Goal: Task Accomplishment & Management: Manage account settings

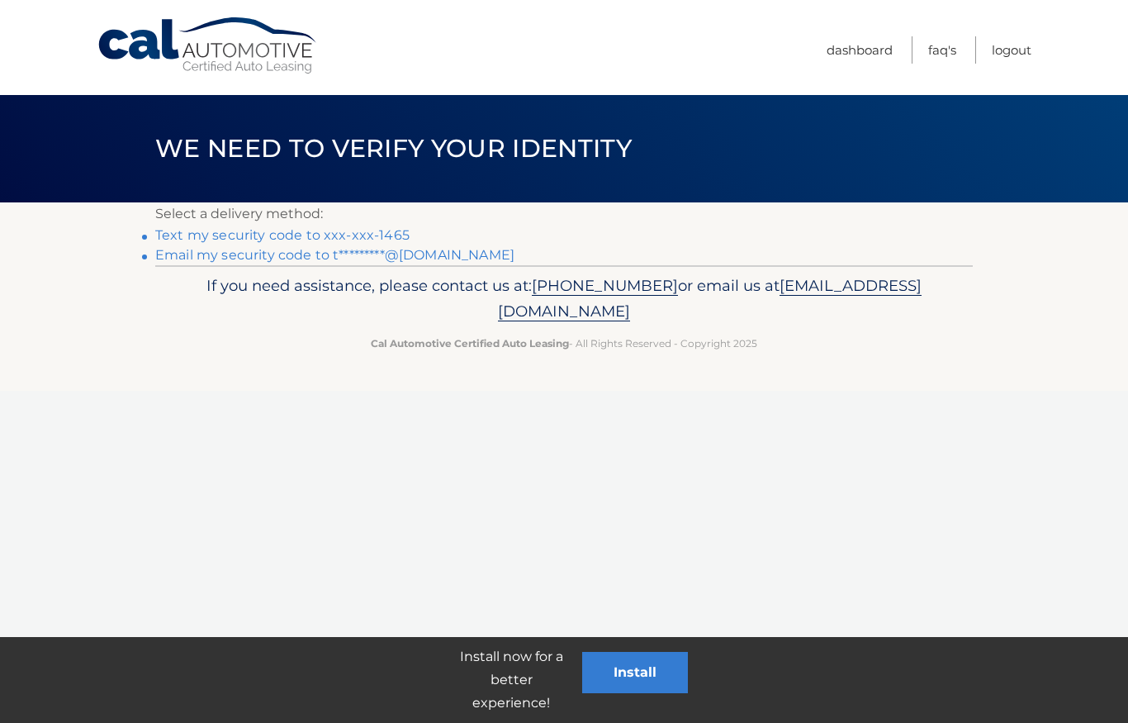
click at [384, 239] on link "Text my security code to xxx-xxx-1465" at bounding box center [282, 235] width 254 height 16
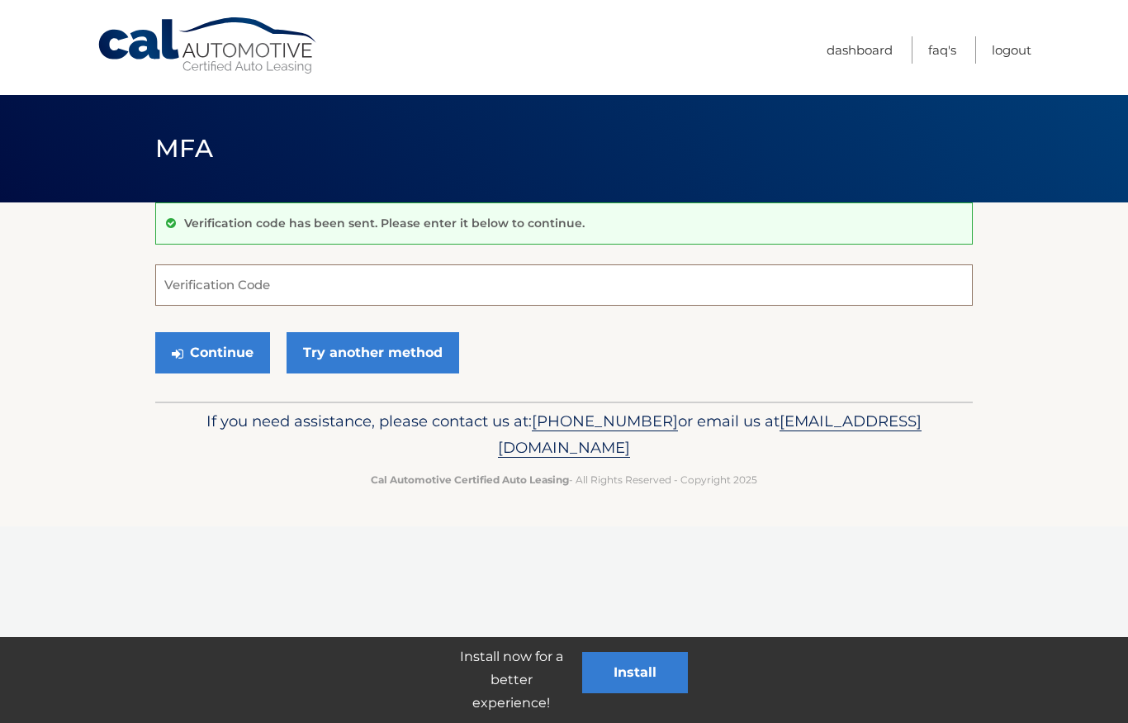
click at [268, 287] on input "Verification Code" at bounding box center [563, 284] width 817 height 41
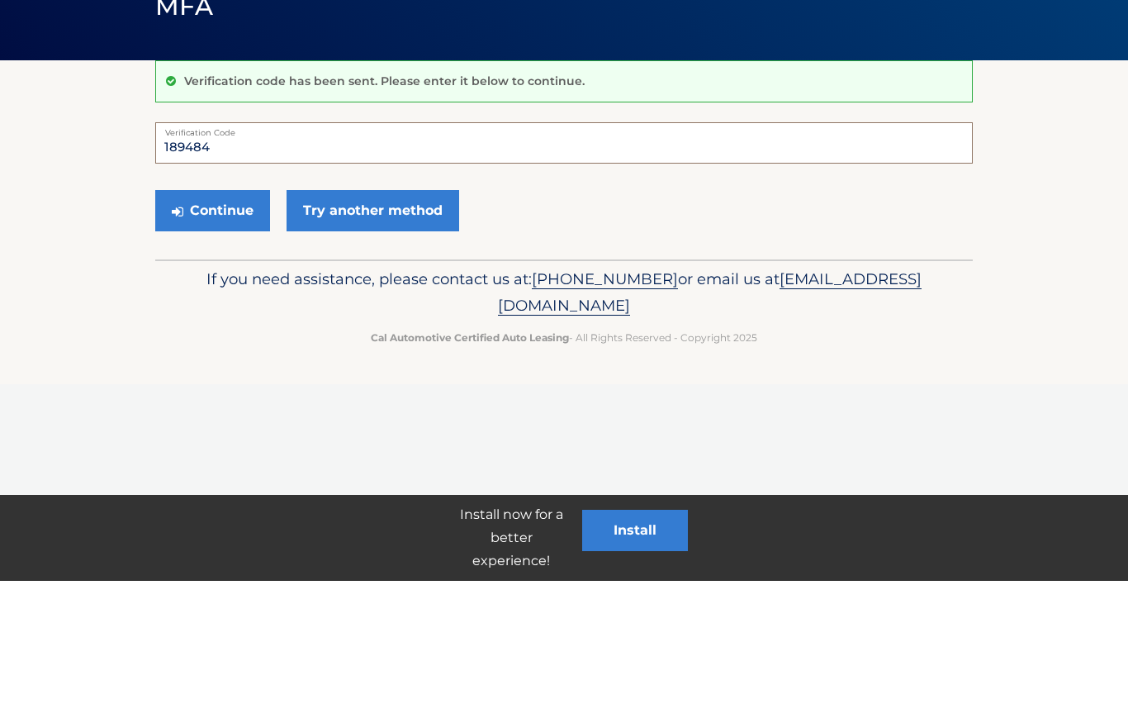
type input "189484"
click at [249, 332] on button "Continue" at bounding box center [212, 352] width 115 height 41
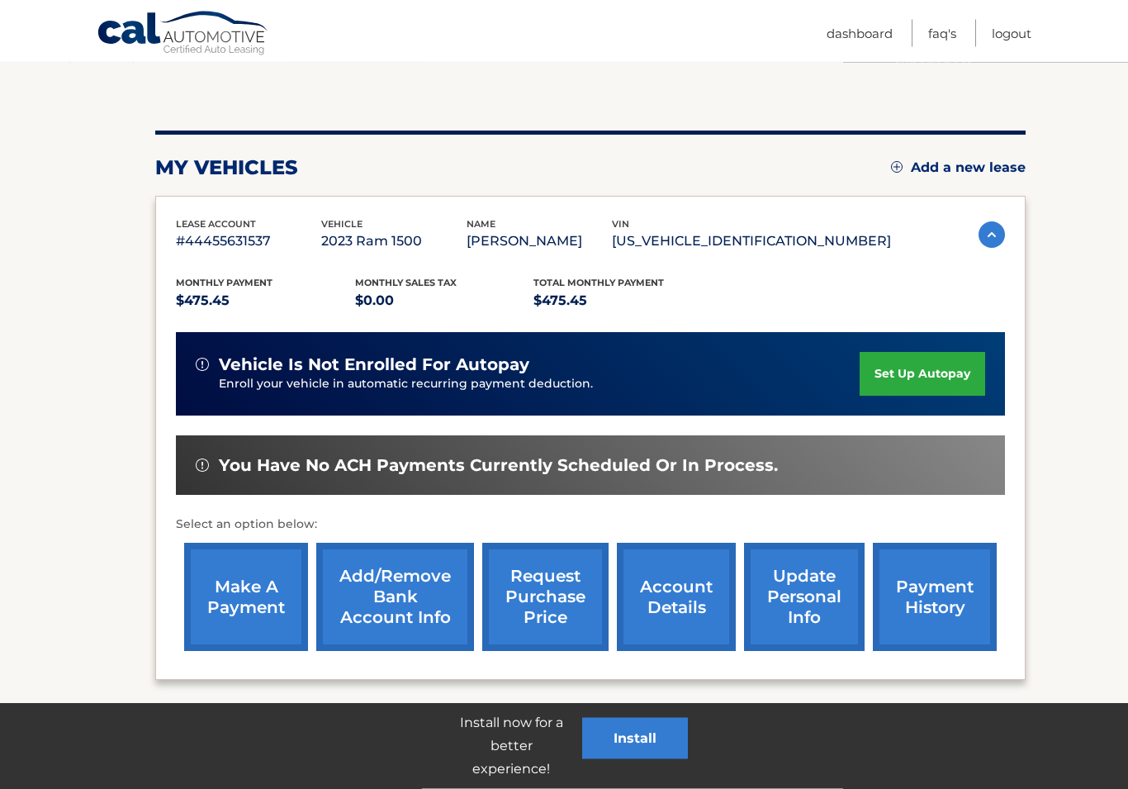
scroll to position [147, 0]
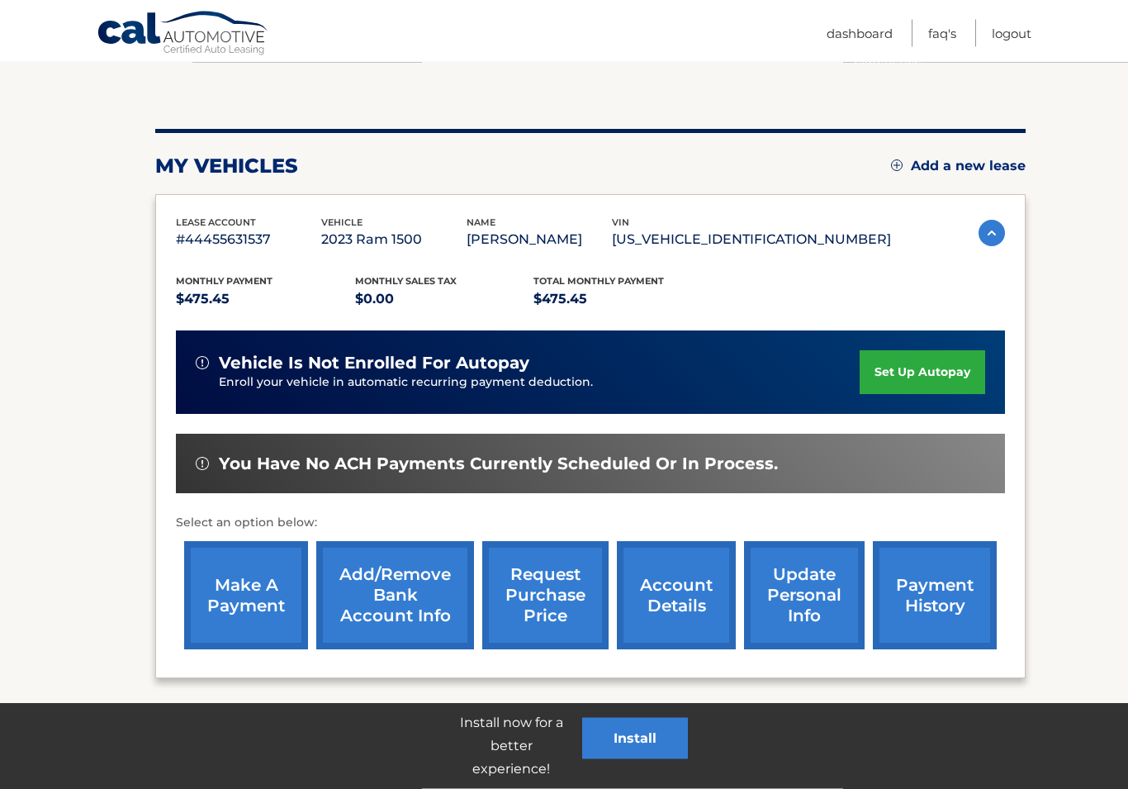
click at [258, 589] on link "make a payment" at bounding box center [246, 596] width 124 height 108
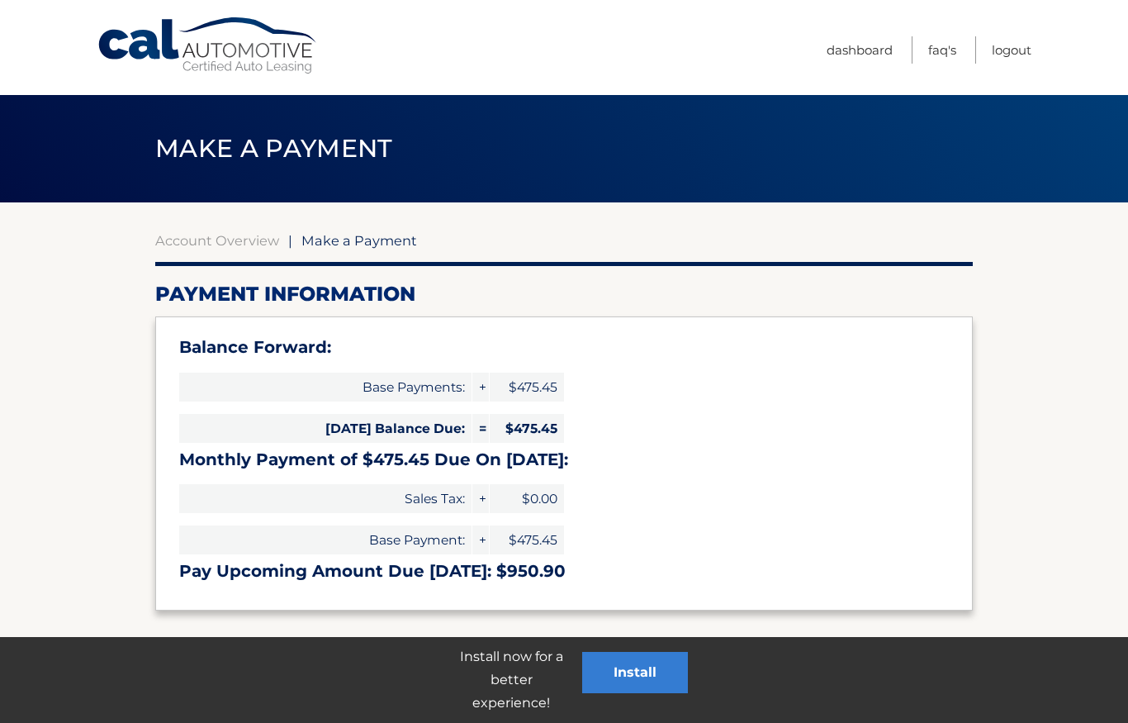
select select "ZjA1YTliZjAtZTU5Yi00ODAxLWFmMDAtNWQ1Yzk3YTBlYTk2"
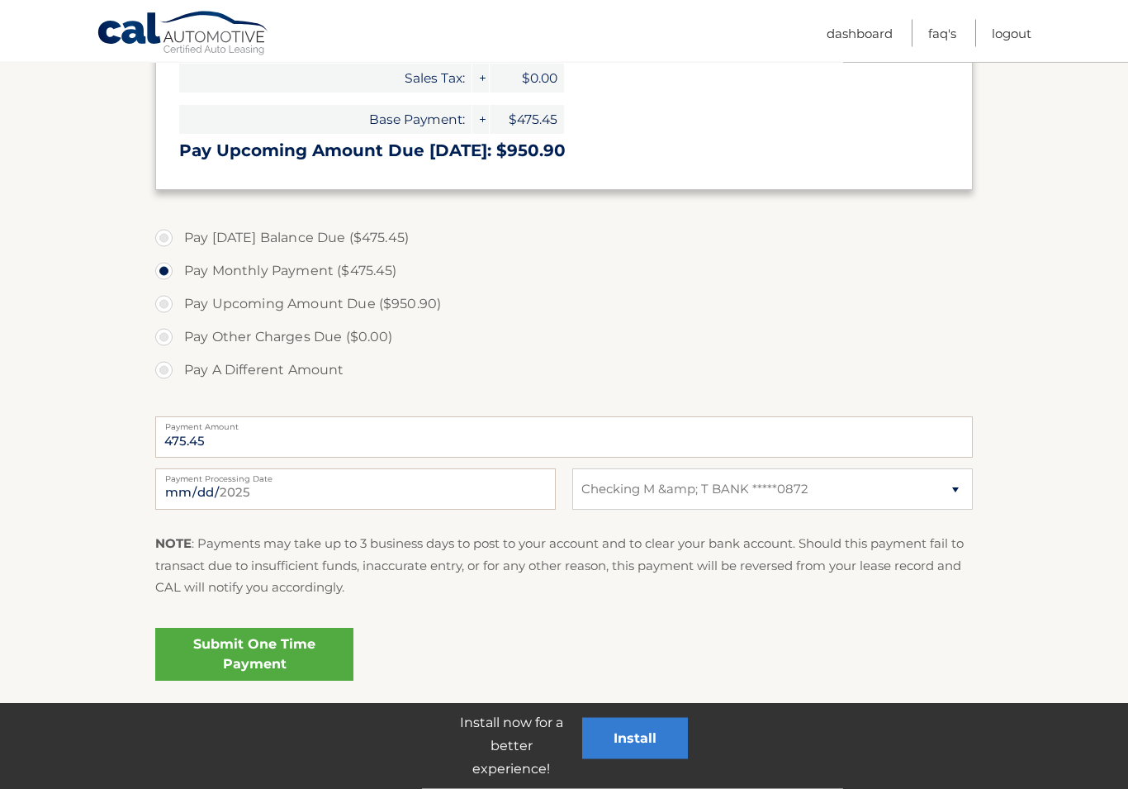
scroll to position [420, 0]
click at [294, 656] on link "Submit One Time Payment" at bounding box center [254, 654] width 198 height 53
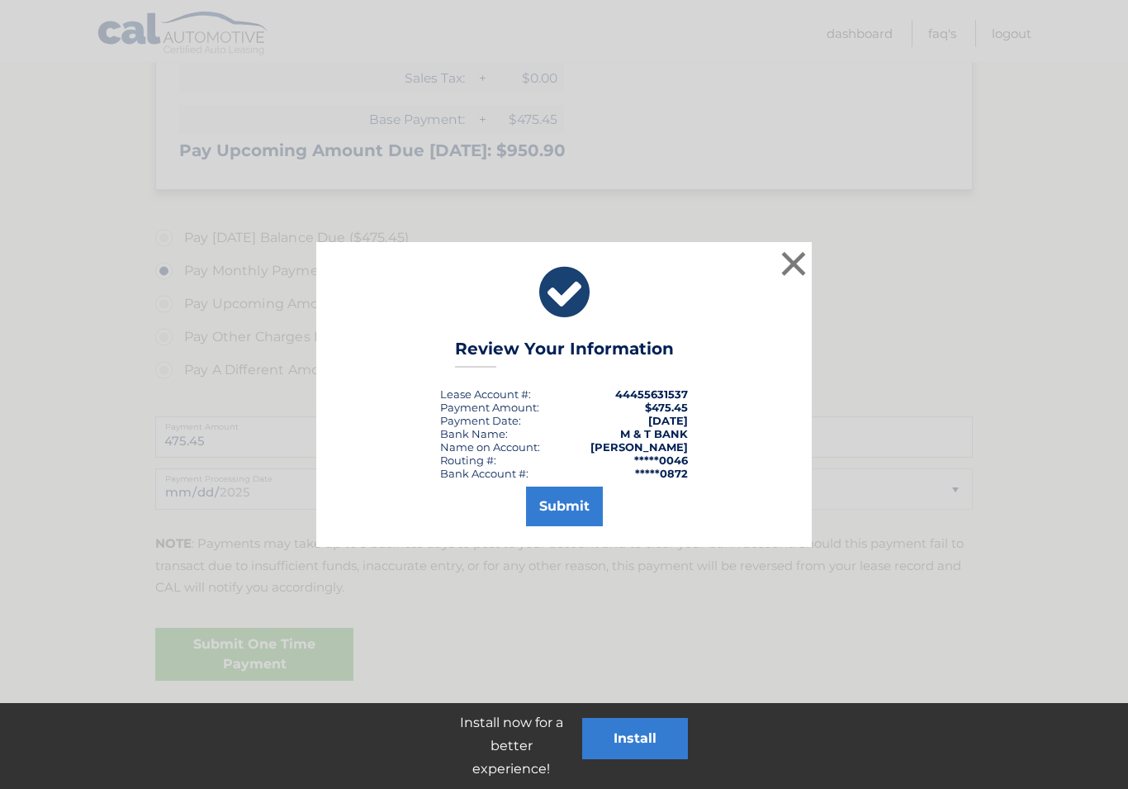
click at [571, 509] on button "Submit" at bounding box center [564, 506] width 77 height 40
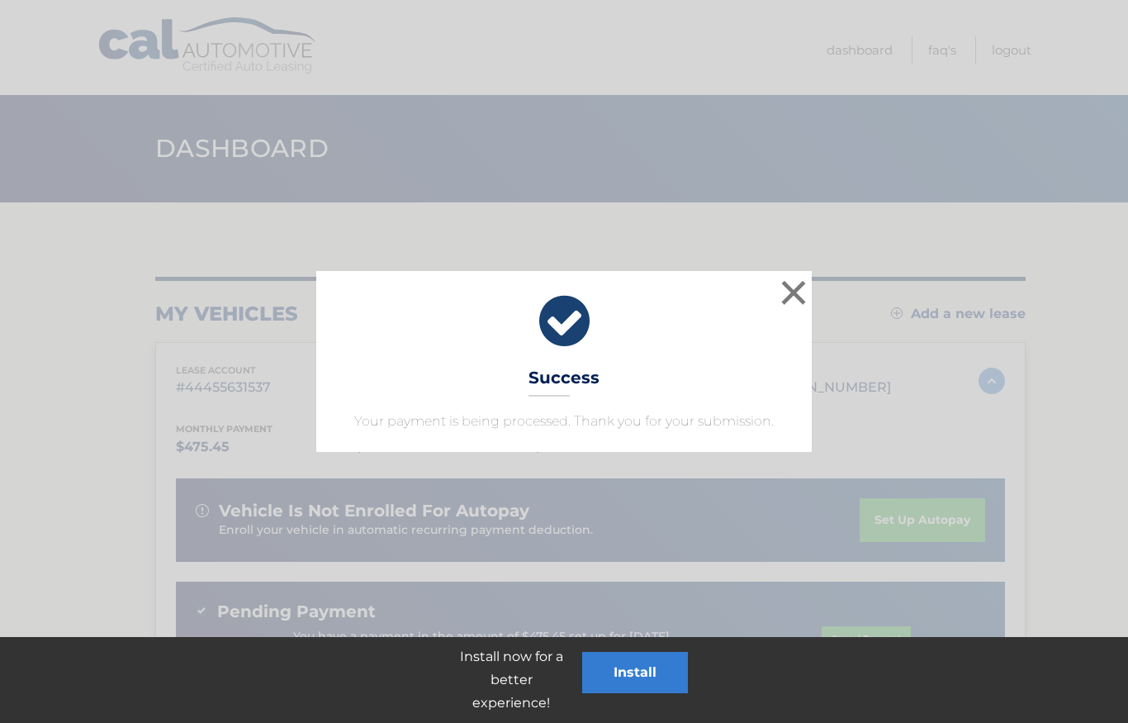
click at [802, 301] on button "×" at bounding box center [793, 292] width 33 height 33
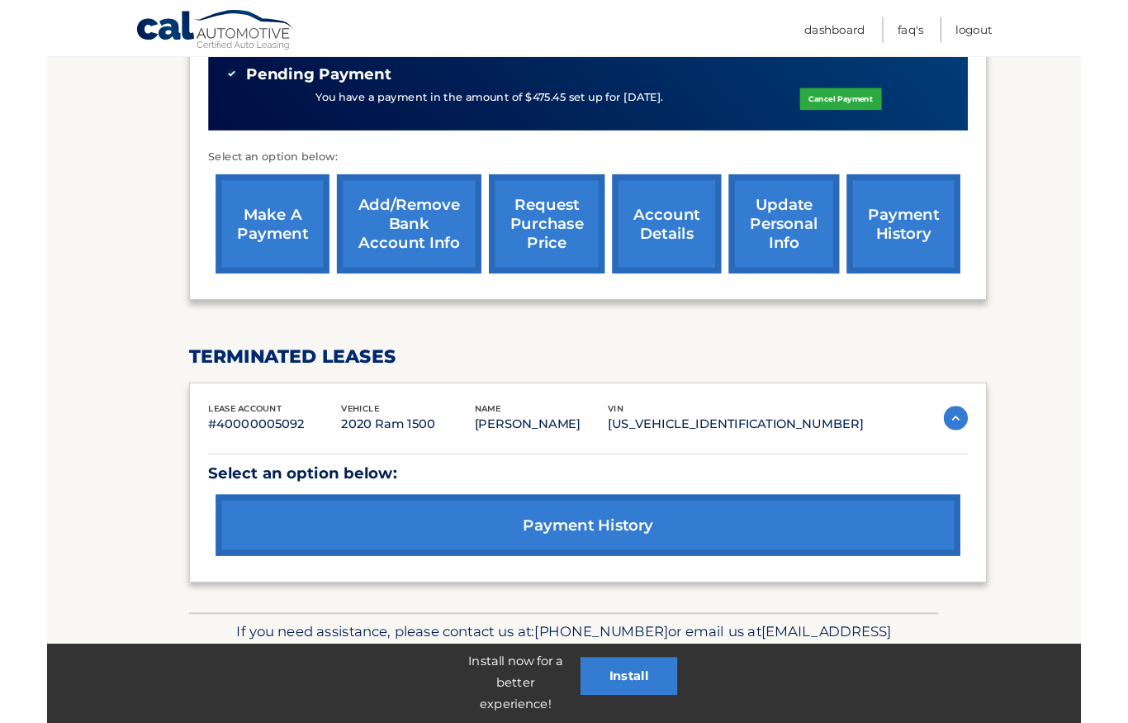
scroll to position [595, 0]
